Goal: Manage account settings

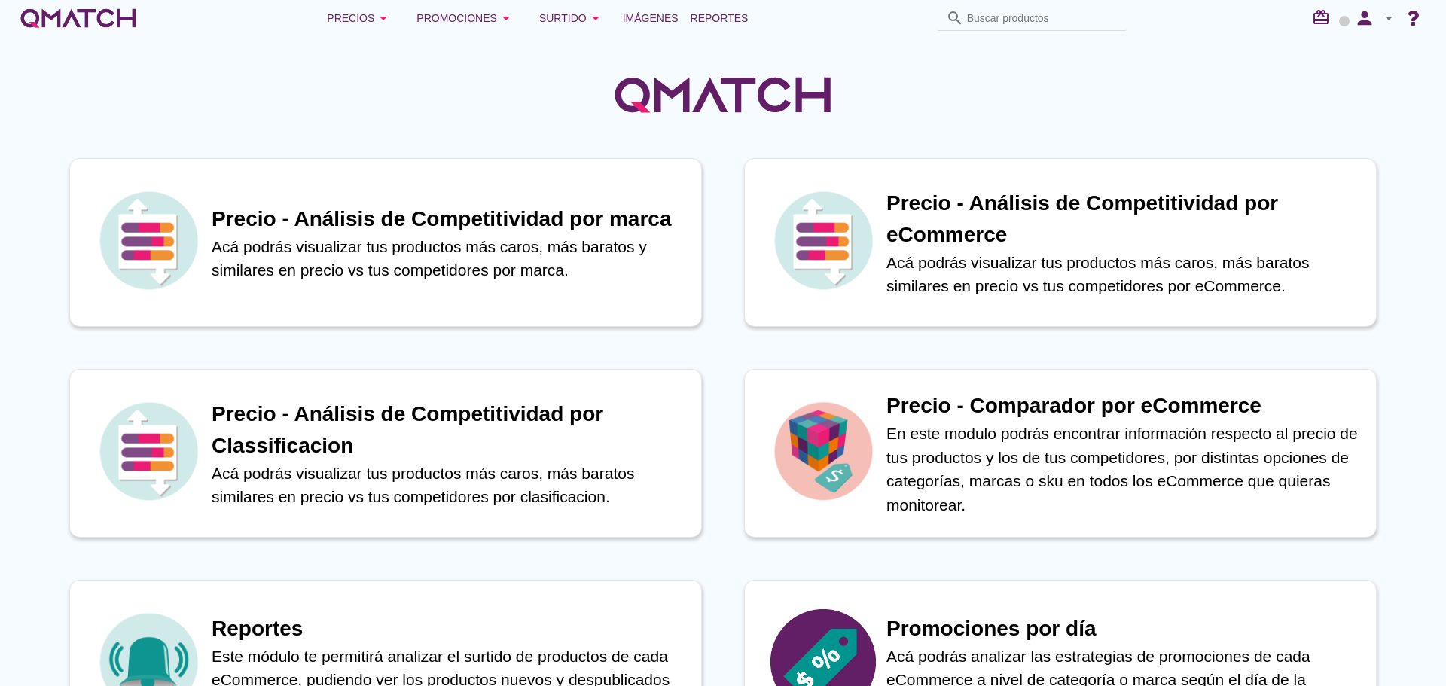
click at [1387, 21] on icon "arrow_drop_down" at bounding box center [1388, 18] width 18 height 18
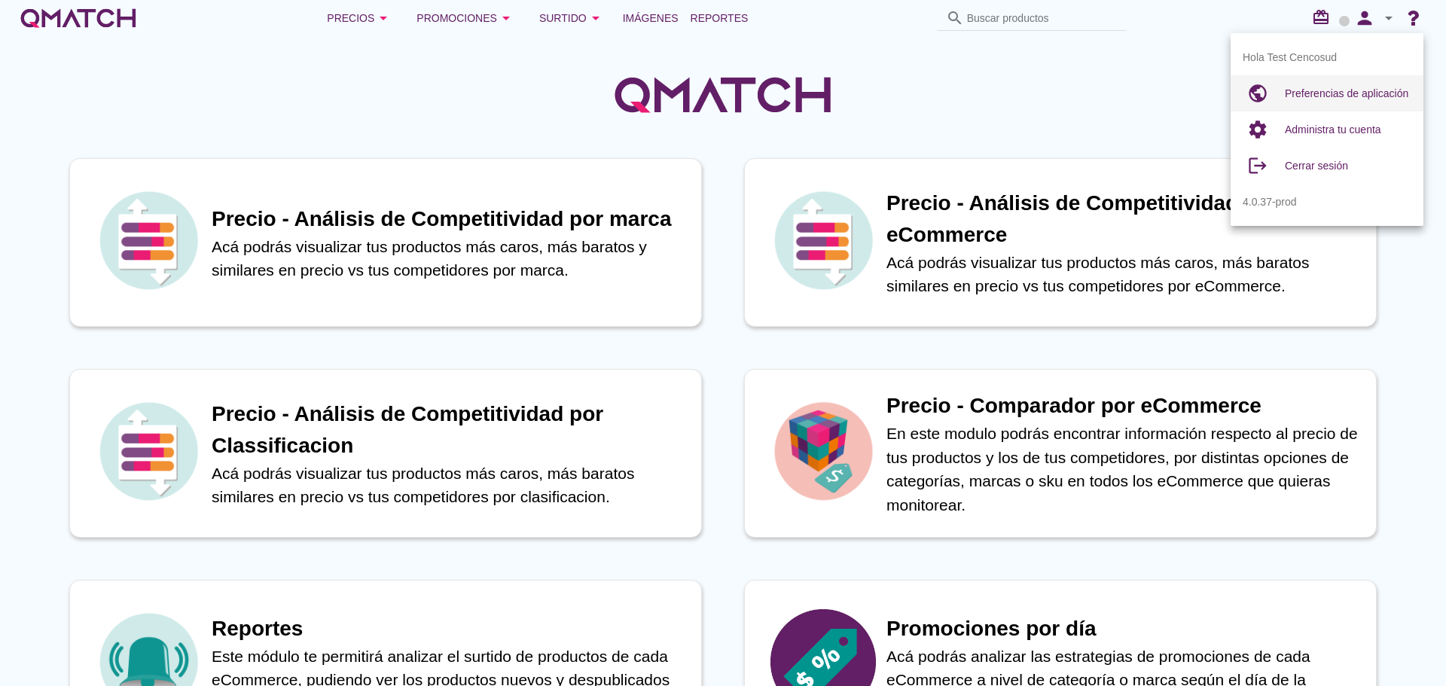
click at [1308, 95] on span "Preferencias de aplicación" at bounding box center [1345, 93] width 123 height 12
radio input "true"
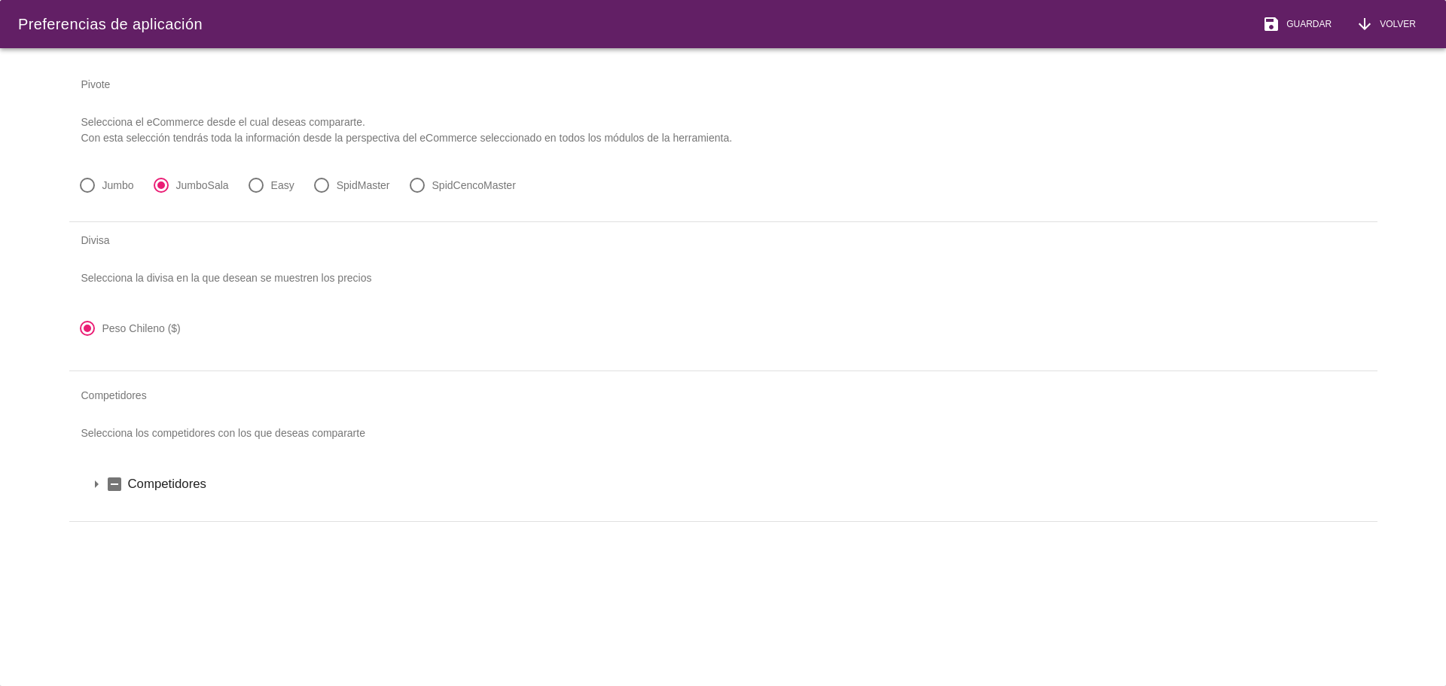
click at [103, 486] on icon "arrow_drop_down" at bounding box center [96, 484] width 18 height 18
click at [117, 512] on icon "arrow_drop_down" at bounding box center [116, 510] width 18 height 18
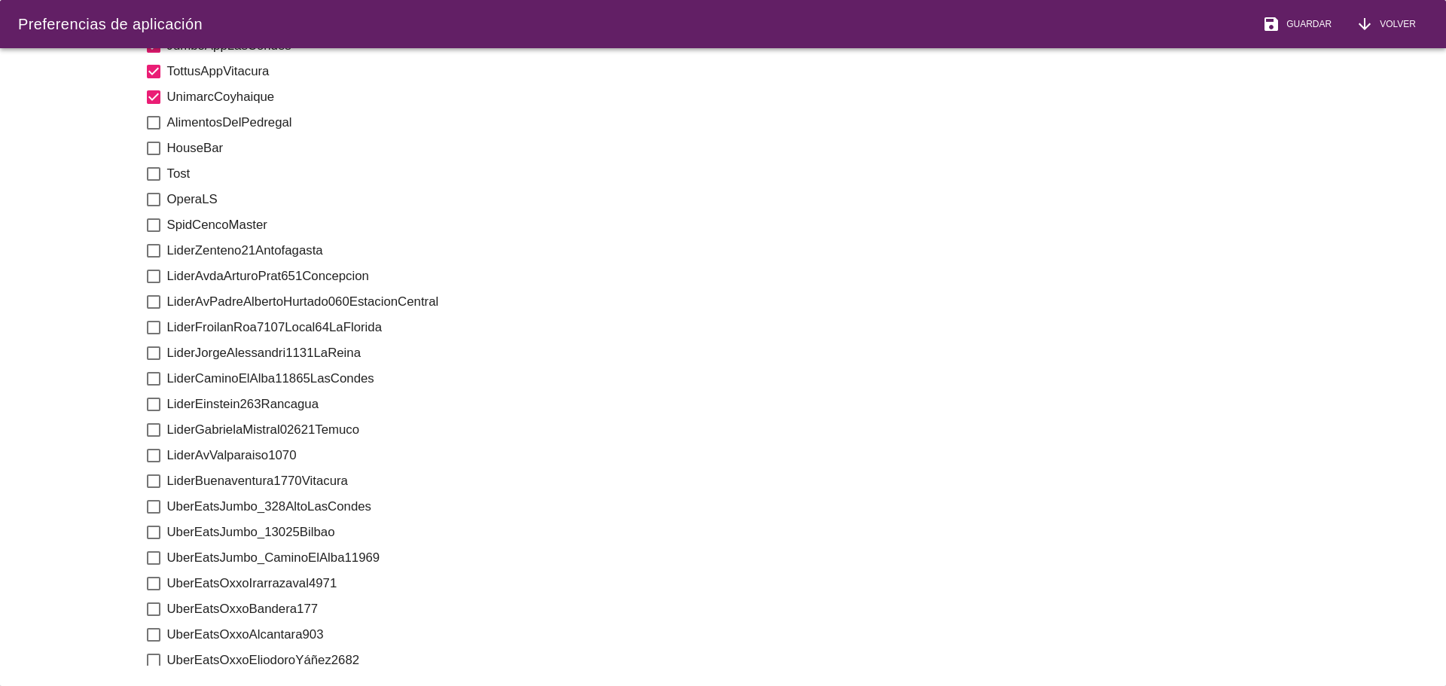
scroll to position [1506, 0]
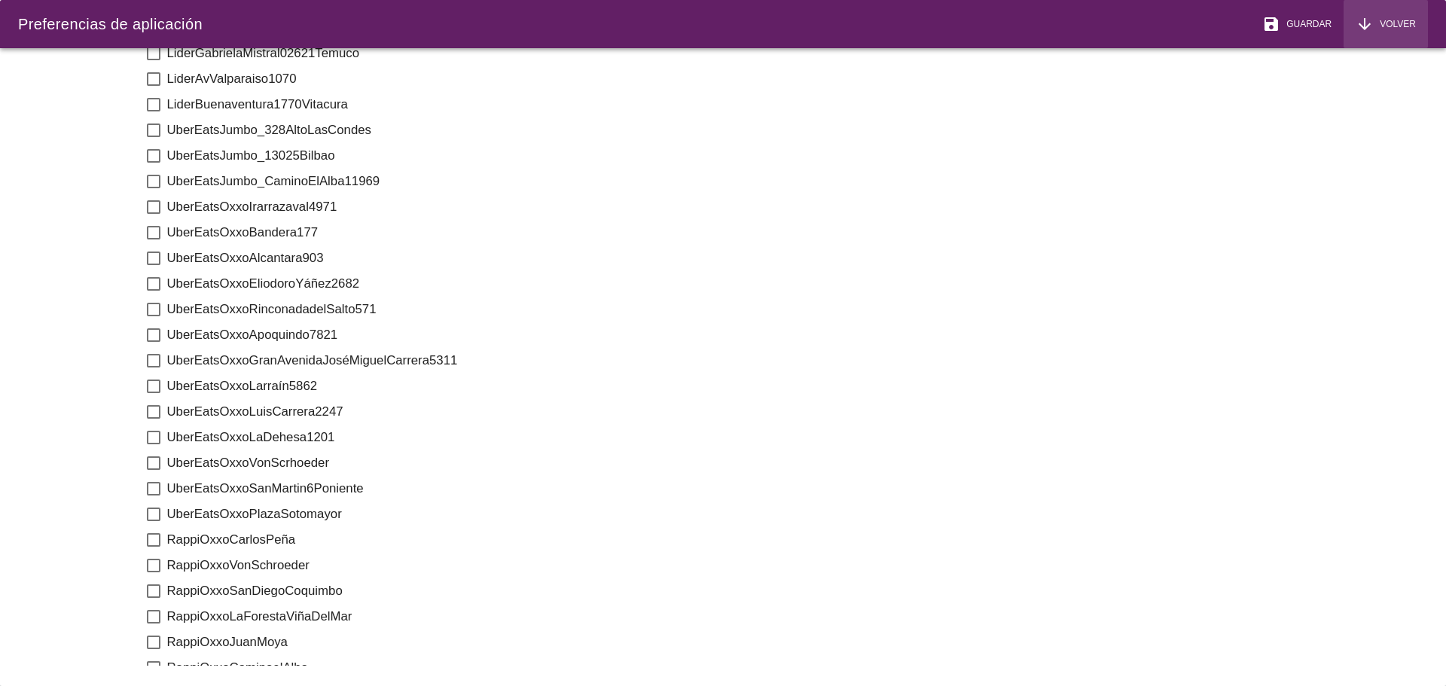
click at [1410, 22] on span "Volver" at bounding box center [1394, 24] width 42 height 14
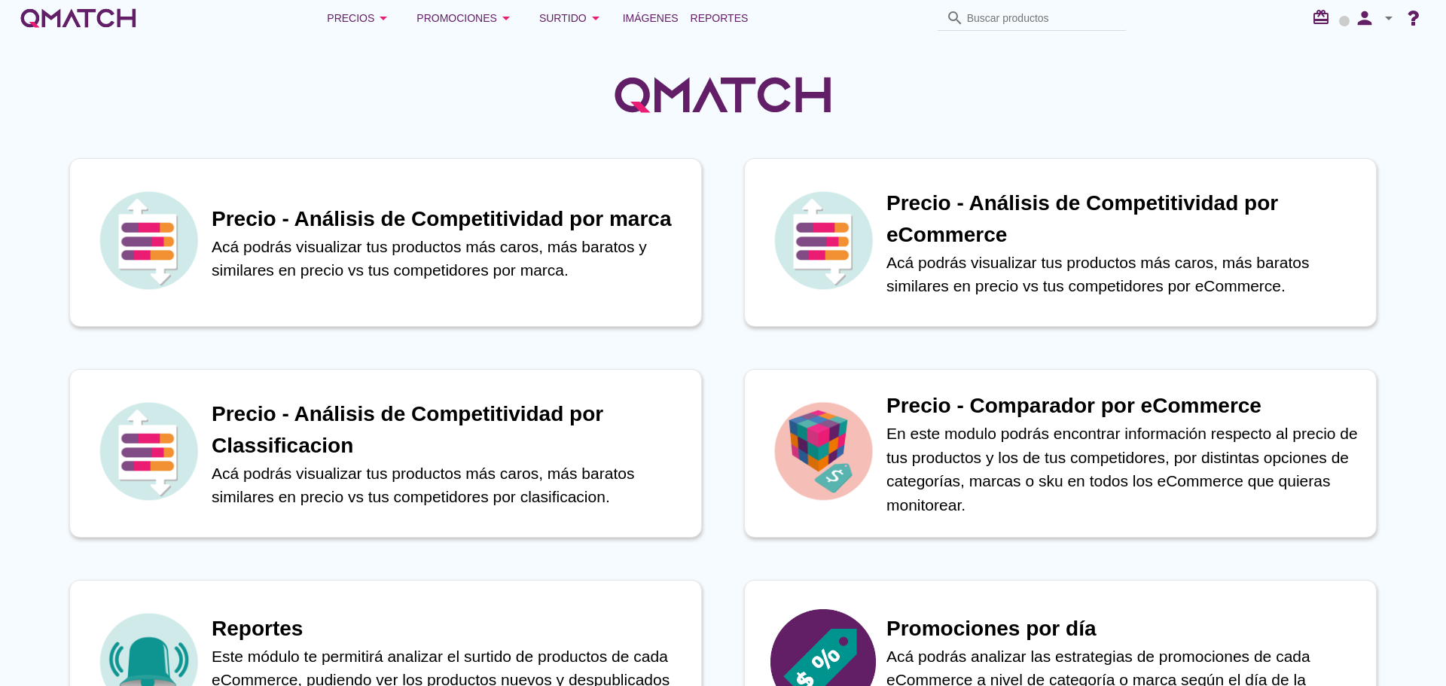
click at [1385, 18] on icon "arrow_drop_down" at bounding box center [1388, 18] width 18 height 18
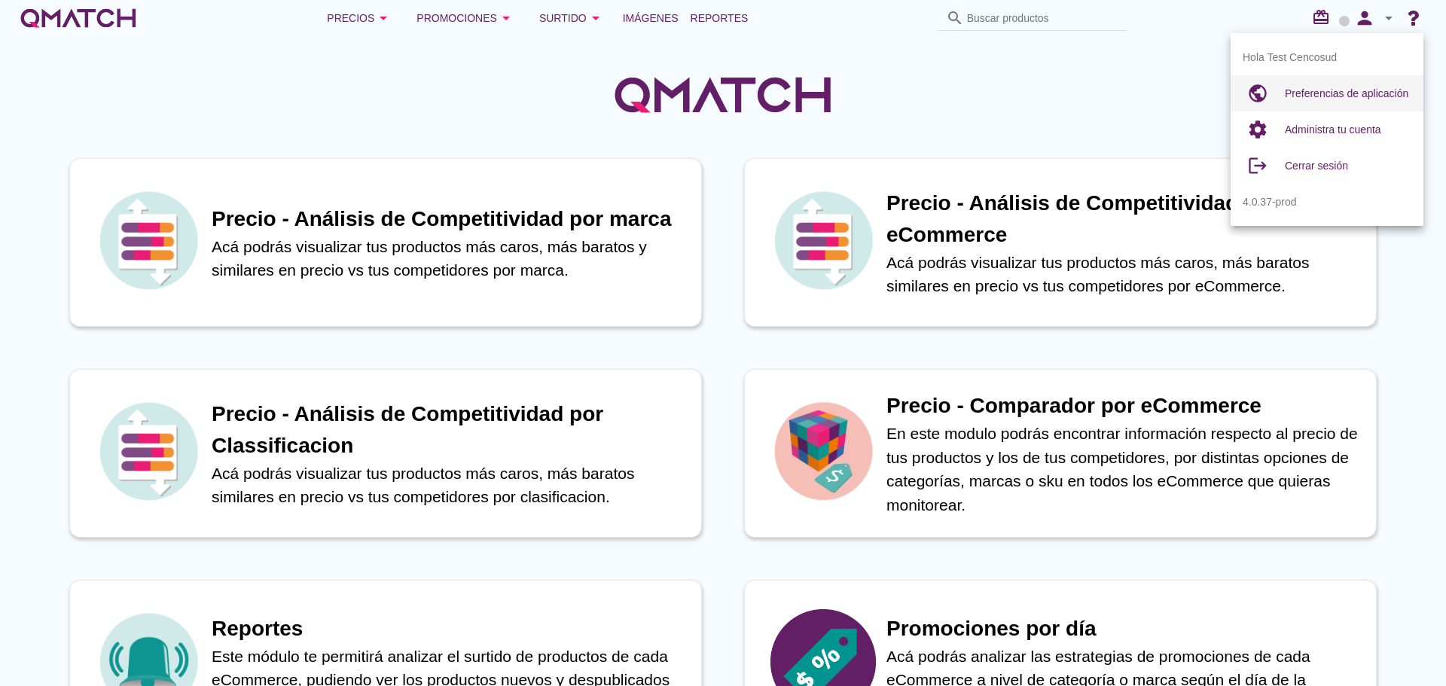
click at [1336, 87] on div "Preferencias de aplicación" at bounding box center [1347, 93] width 126 height 18
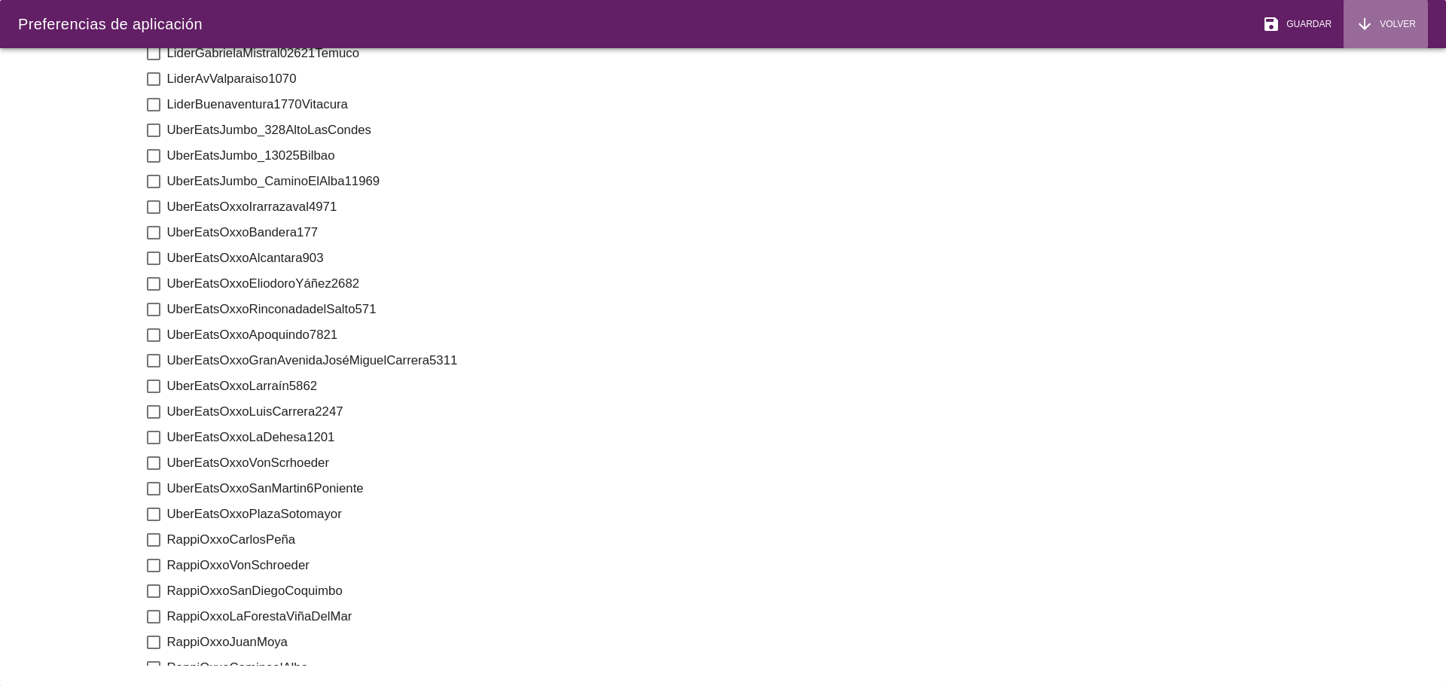
click at [1395, 32] on div "arrow_downward Volver" at bounding box center [1385, 24] width 60 height 18
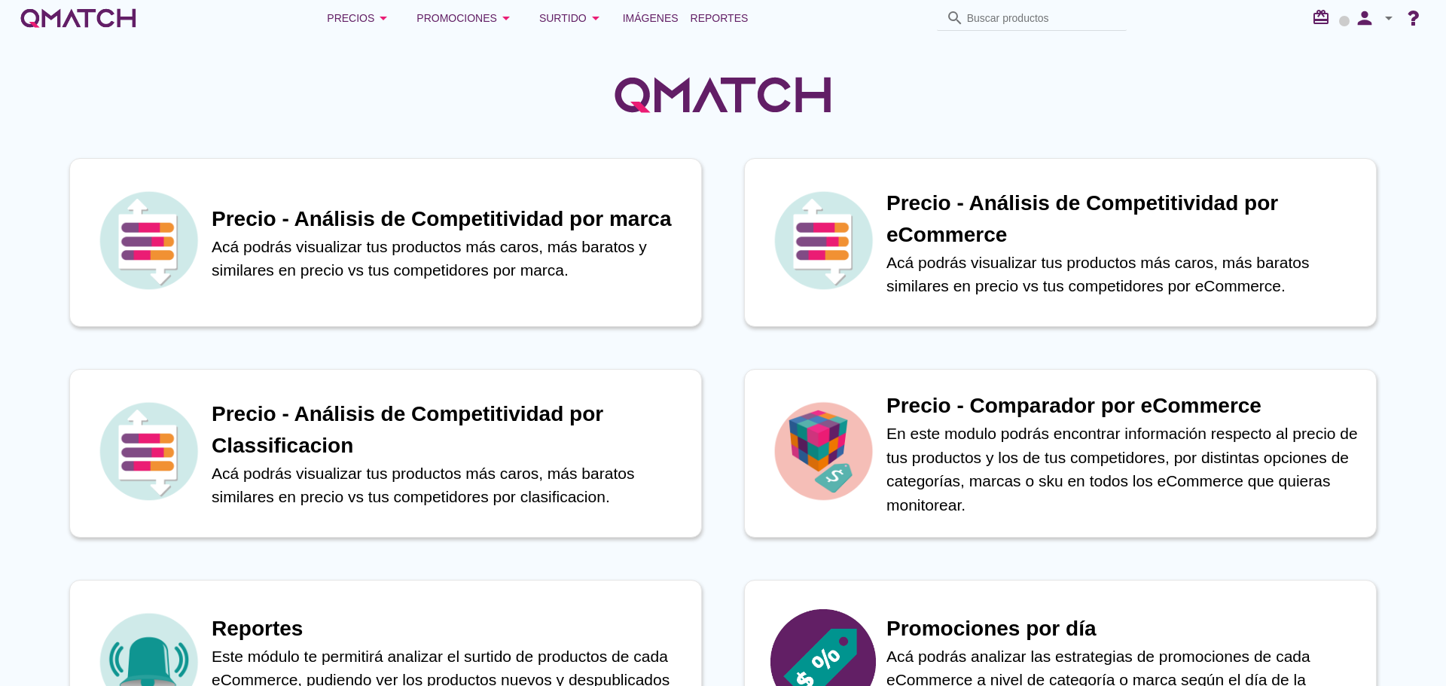
click at [1393, 20] on icon "arrow_drop_down" at bounding box center [1388, 18] width 18 height 18
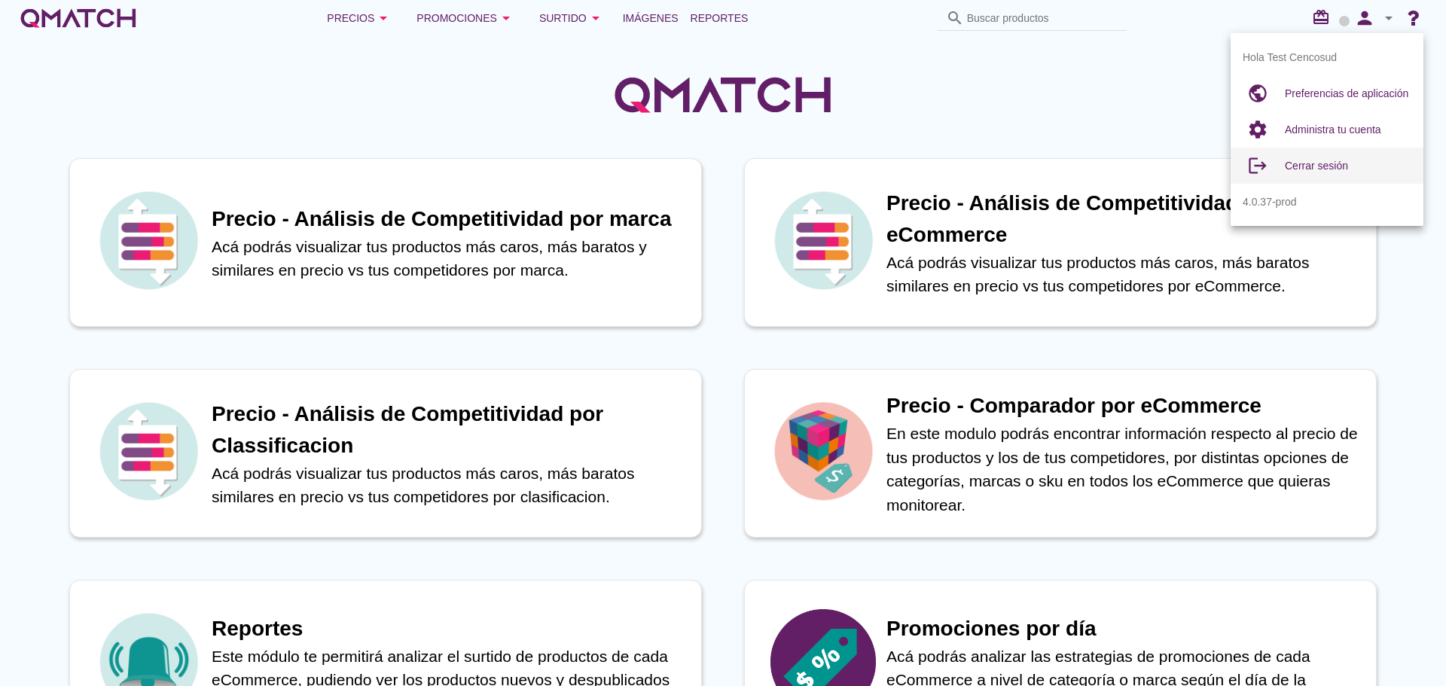
click at [1336, 167] on span "Cerrar sesión" at bounding box center [1315, 166] width 63 height 12
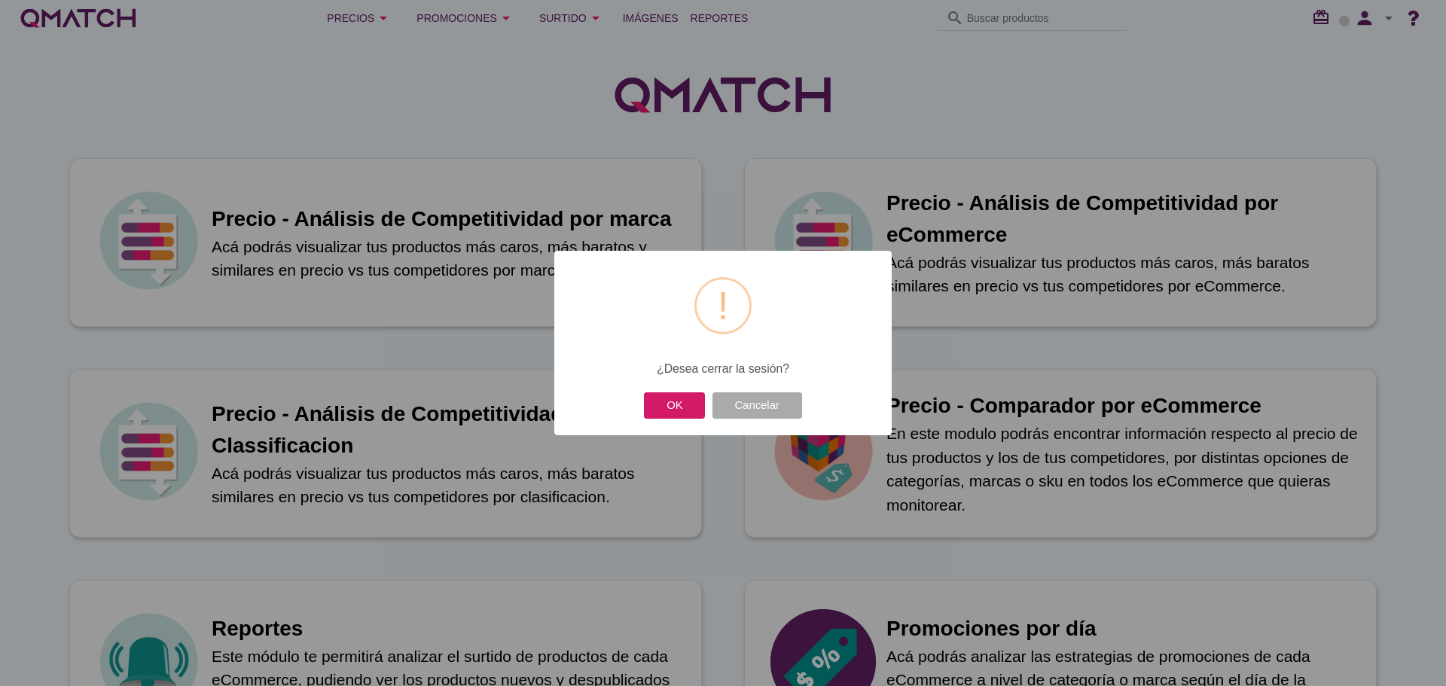
click at [690, 395] on button "OK" at bounding box center [674, 405] width 61 height 26
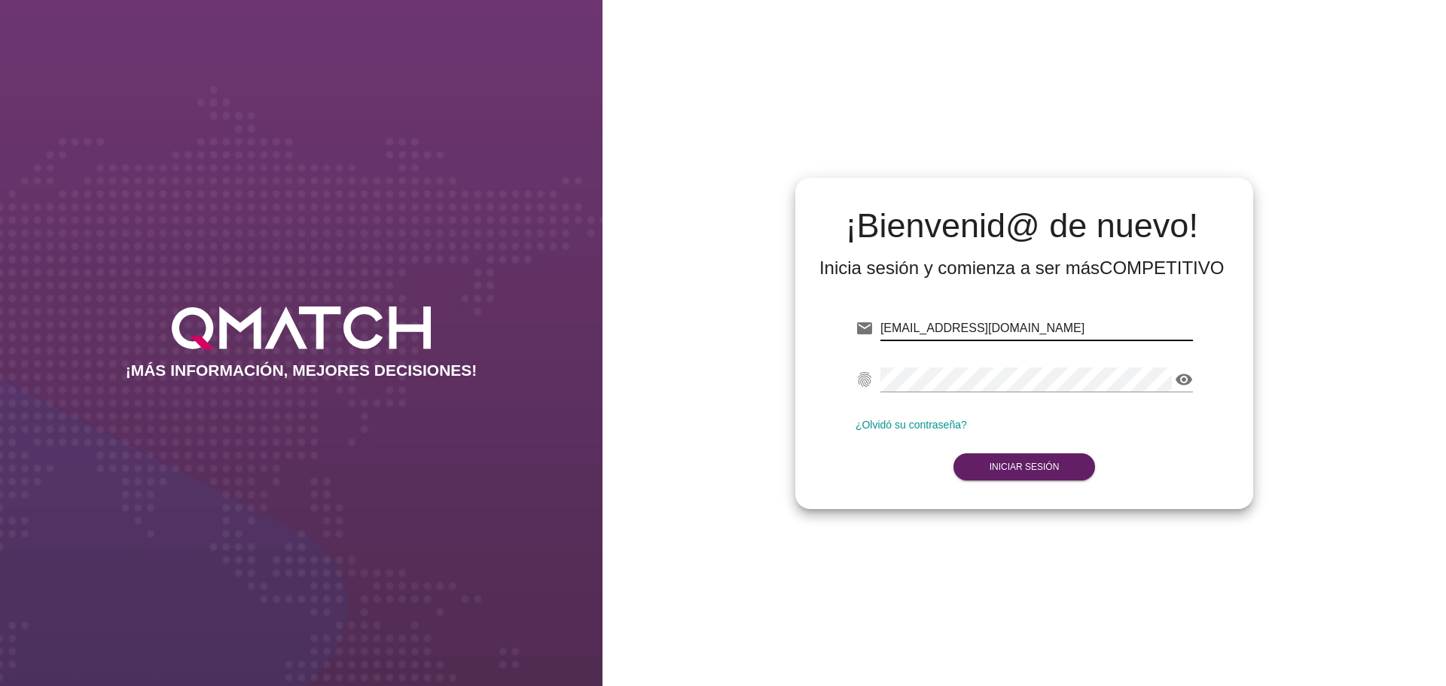
click at [996, 321] on input "[EMAIL_ADDRESS][DOMAIN_NAME]" at bounding box center [1036, 328] width 312 height 24
paste input "valentina.vergaraguerra@cencosud.cl"
type input "valentina.vergaraguerra@cencosud.cl"
click at [1049, 462] on strong "Iniciar Sesión" at bounding box center [1024, 467] width 70 height 11
